Goal: Information Seeking & Learning: Learn about a topic

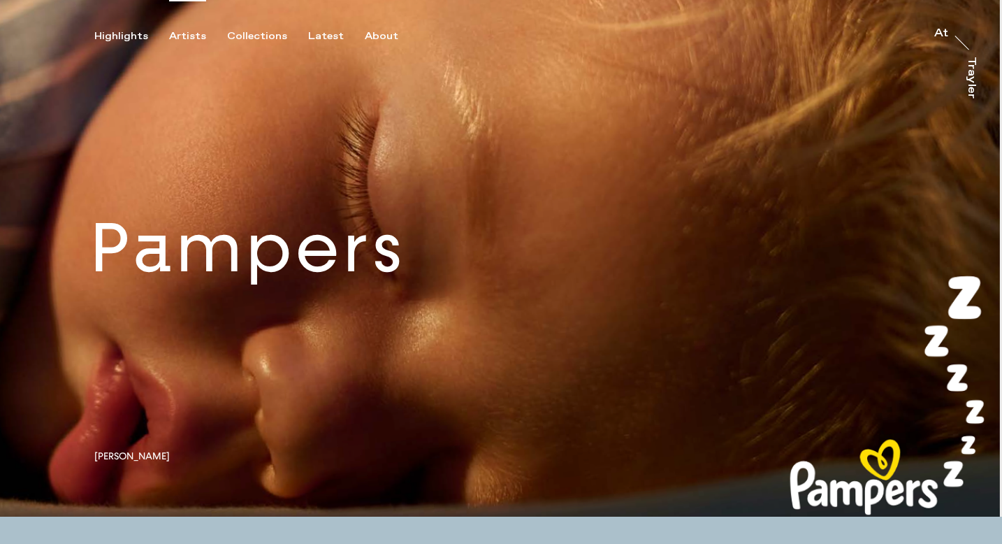
click at [194, 37] on div "Artists" at bounding box center [187, 36] width 37 height 13
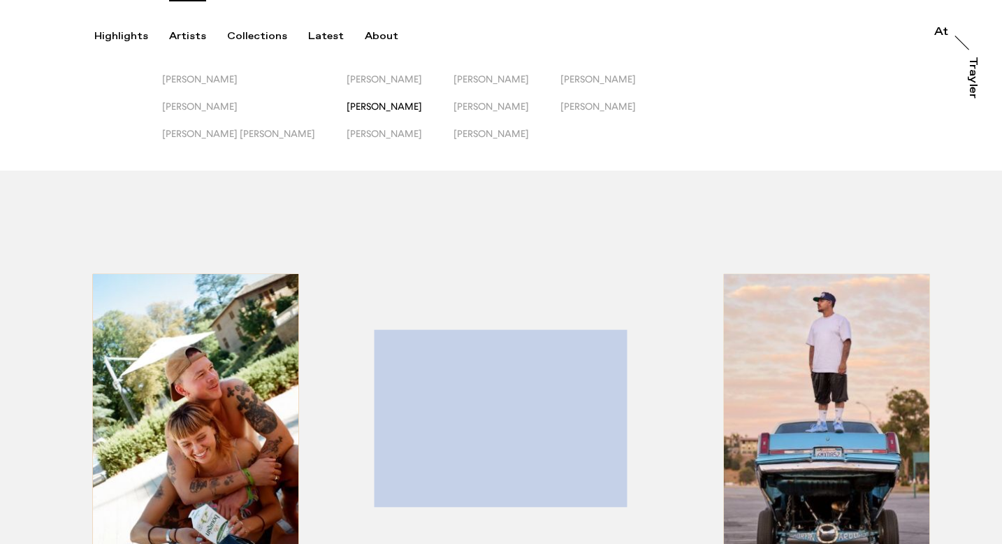
click at [347, 111] on span "[PERSON_NAME]" at bounding box center [384, 106] width 75 height 11
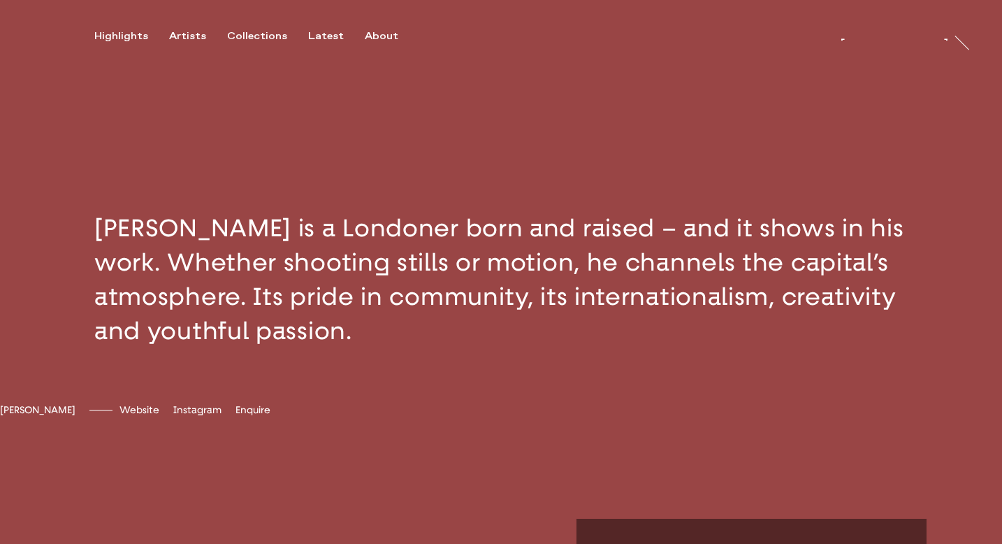
scroll to position [363, 0]
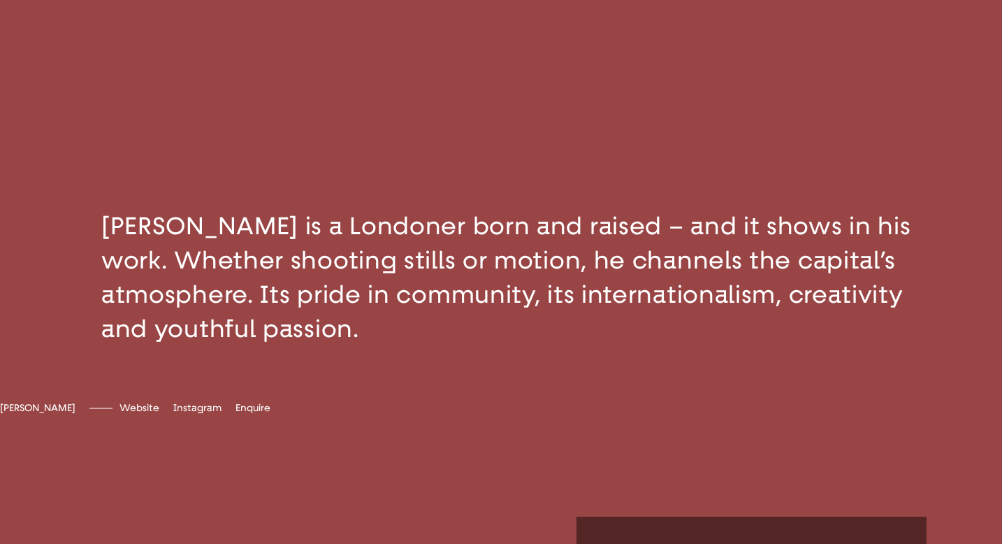
drag, startPoint x: 349, startPoint y: 348, endPoint x: 32, endPoint y: 196, distance: 351.0
click at [32, 196] on button "button" at bounding box center [501, 277] width 1002 height 249
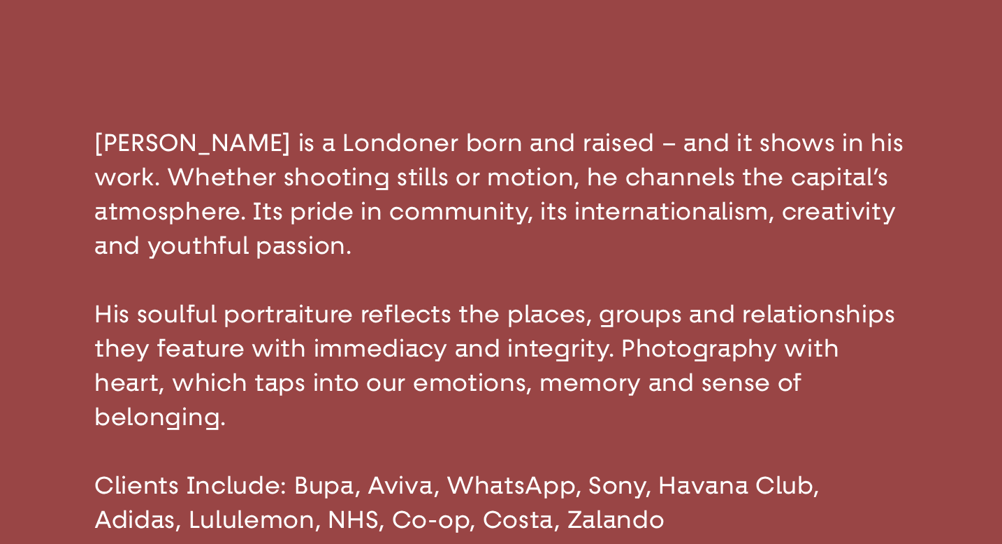
scroll to position [516, 0]
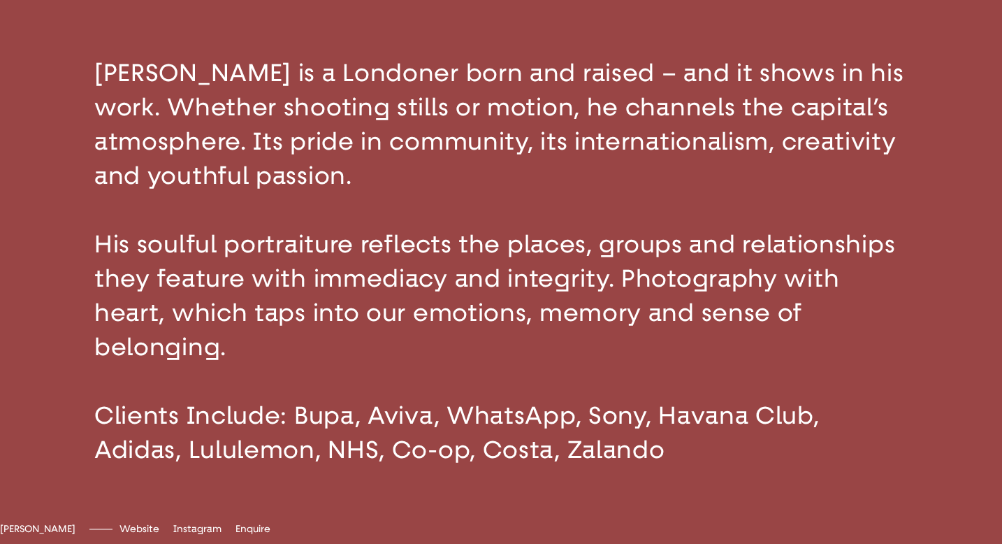
drag, startPoint x: 90, startPoint y: 80, endPoint x: 342, endPoint y: 334, distance: 358.3
click at [342, 334] on button "button" at bounding box center [501, 261] width 1002 height 523
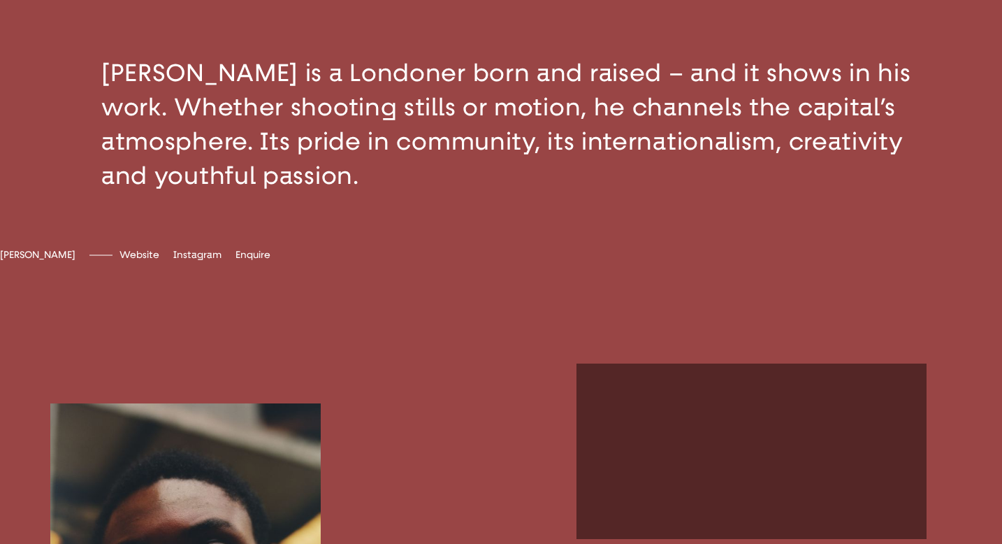
click at [303, 121] on button "button" at bounding box center [501, 124] width 1002 height 249
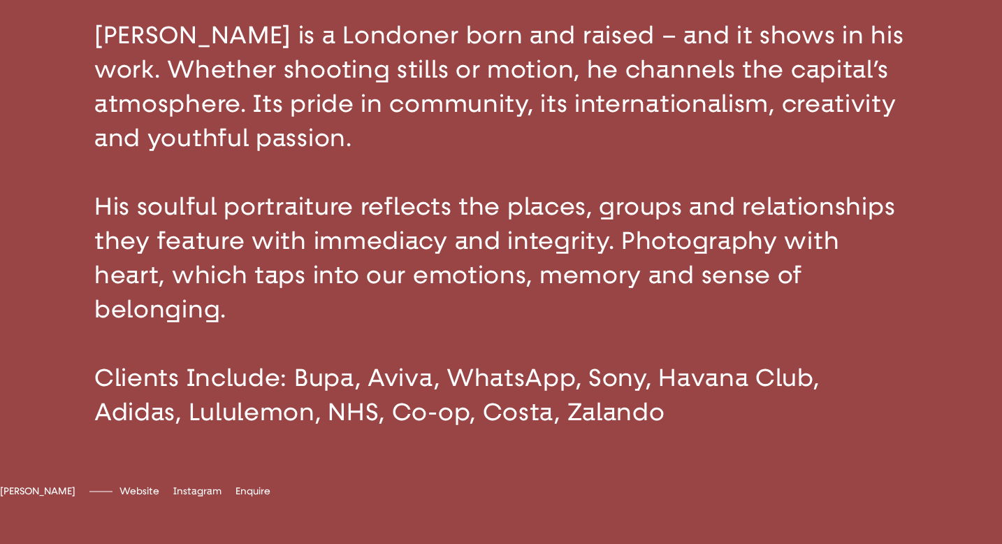
scroll to position [621, 0]
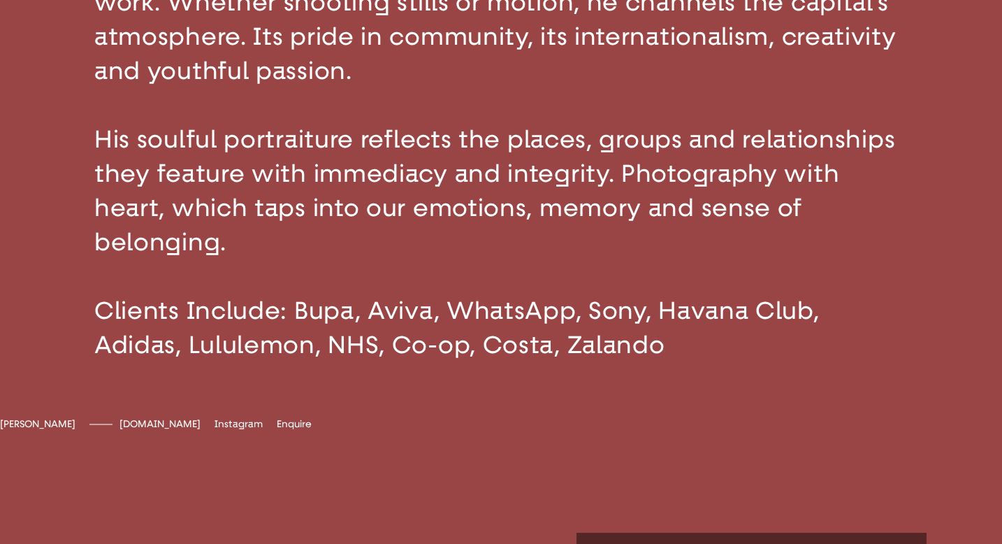
click at [201, 430] on span "[DOMAIN_NAME]" at bounding box center [160, 424] width 81 height 12
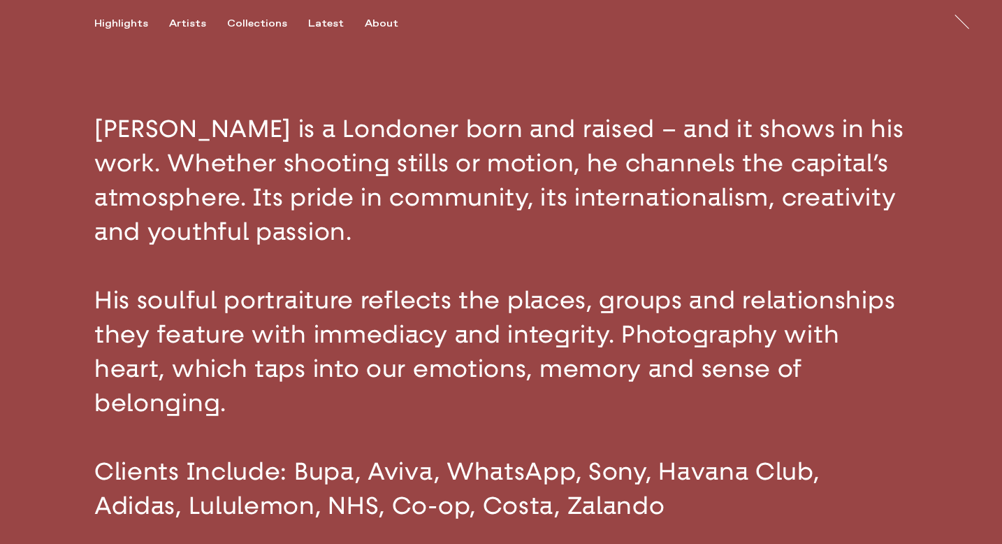
click at [225, 156] on button "button" at bounding box center [501, 317] width 1002 height 523
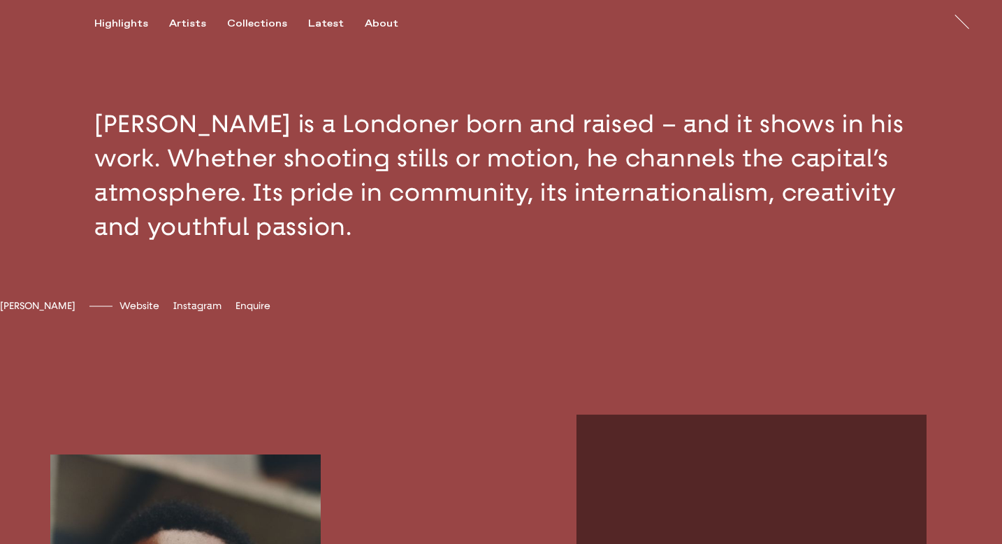
click at [225, 156] on button "button" at bounding box center [501, 175] width 1002 height 249
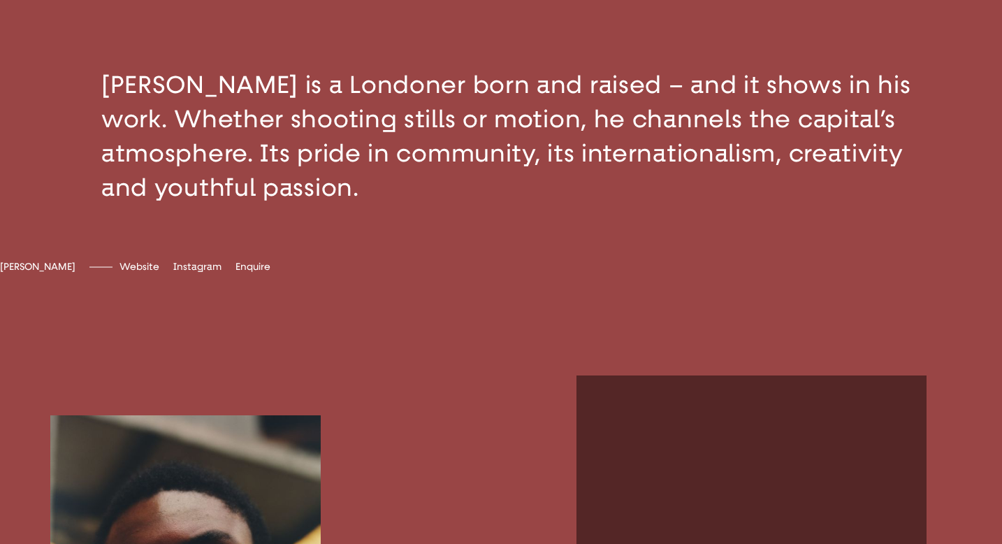
scroll to position [516, 0]
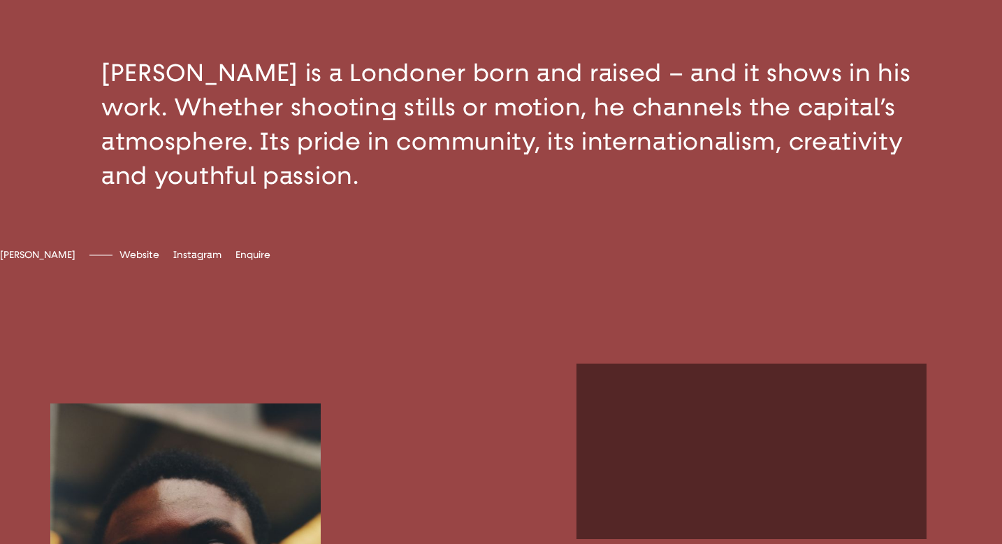
click at [224, 140] on button "button" at bounding box center [501, 124] width 1002 height 249
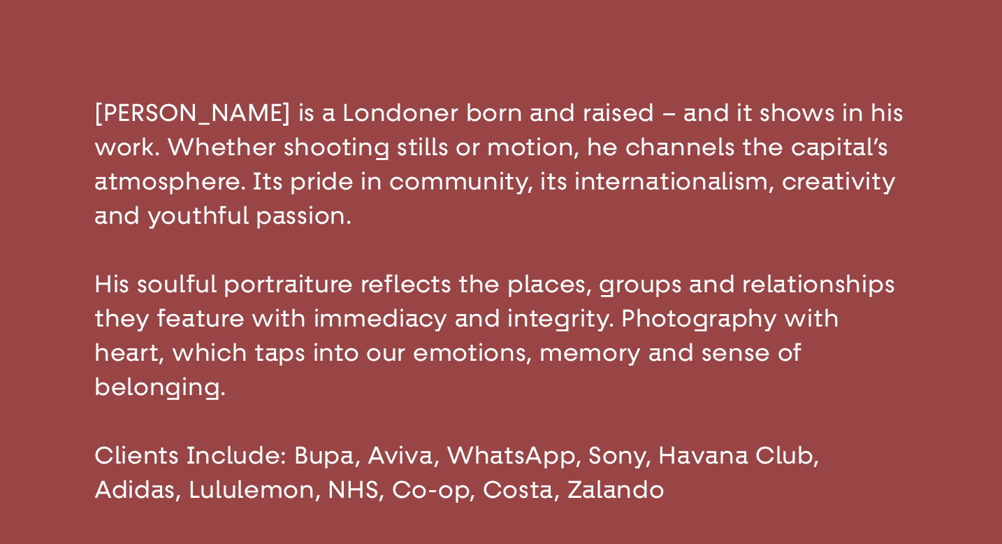
scroll to position [487, 0]
